Goal: Transaction & Acquisition: Download file/media

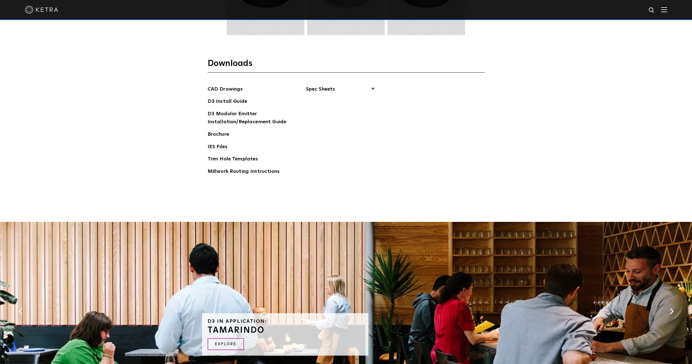
scroll to position [942, 0]
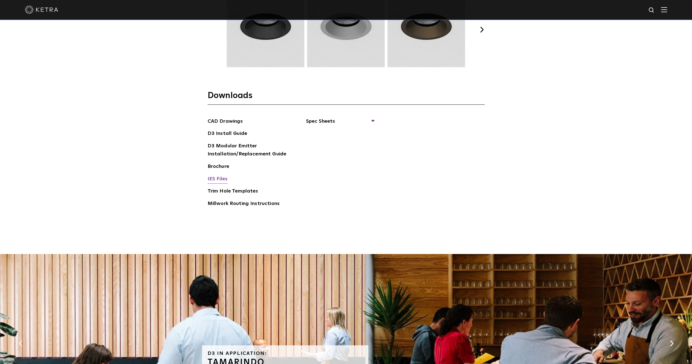
click at [218, 177] on link "IES Files" at bounding box center [218, 179] width 20 height 9
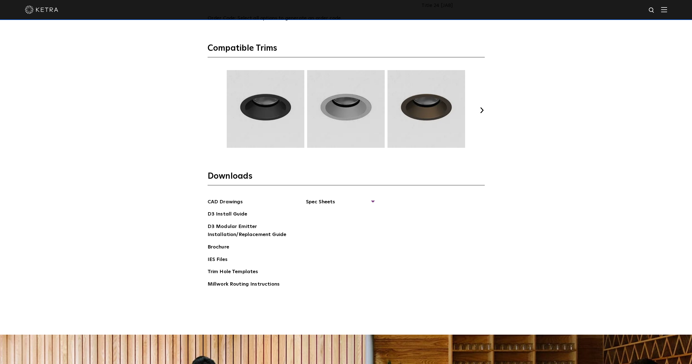
scroll to position [831, 0]
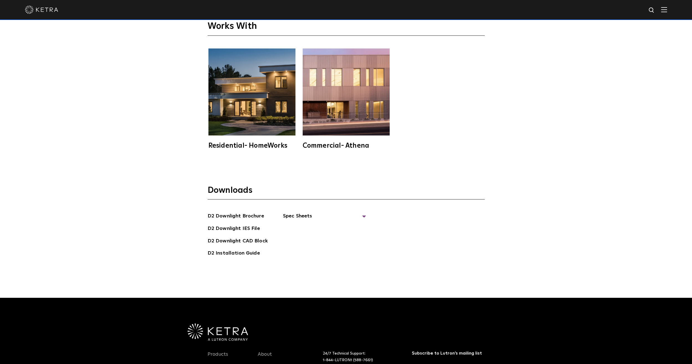
scroll to position [1856, 0]
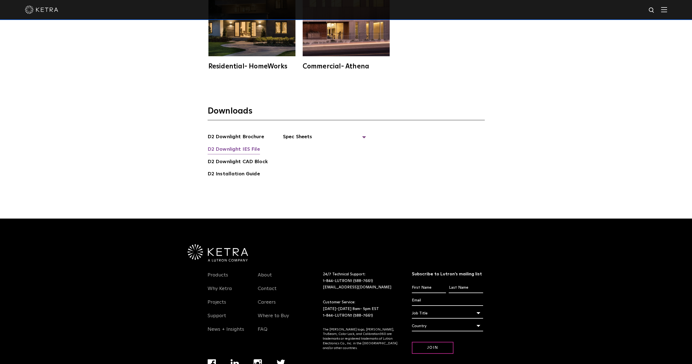
click at [245, 147] on link "D2 Downlight IES File" at bounding box center [234, 149] width 52 height 9
click at [250, 204] on div "Downloads D2 Downlight Brochure D2 Downlight IES File D2 Downlight CAD Block D2…" at bounding box center [346, 153] width 692 height 131
click at [247, 146] on link "D2 Downlight IES File" at bounding box center [234, 149] width 52 height 9
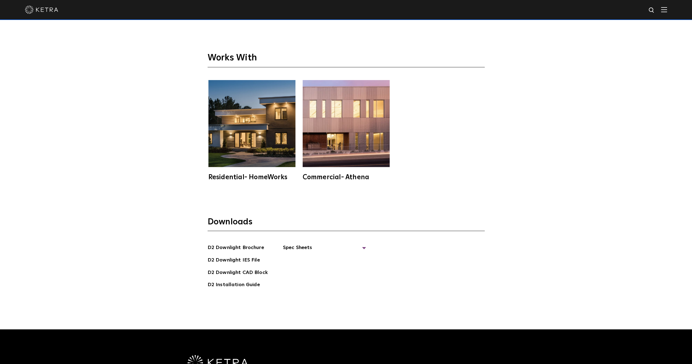
scroll to position [1745, 0]
click at [550, 141] on div "Works With Residential- HomeWorks Commercial- Athena" at bounding box center [346, 107] width 692 height 183
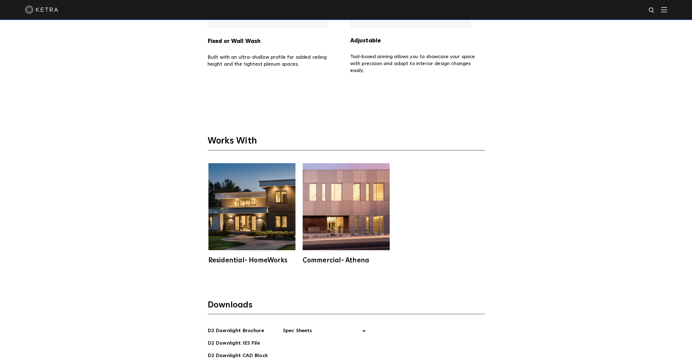
scroll to position [1579, 0]
